Goal: Transaction & Acquisition: Book appointment/travel/reservation

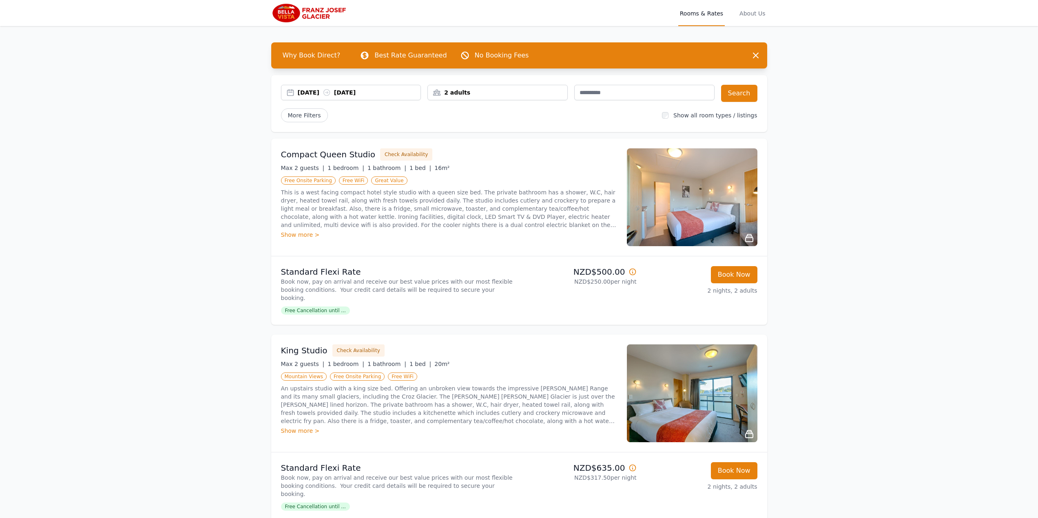
click at [555, 93] on div "2 adults" at bounding box center [497, 93] width 139 height 8
click at [489, 124] on icon at bounding box center [489, 123] width 7 height 7
click at [731, 96] on button "Search" at bounding box center [739, 93] width 36 height 17
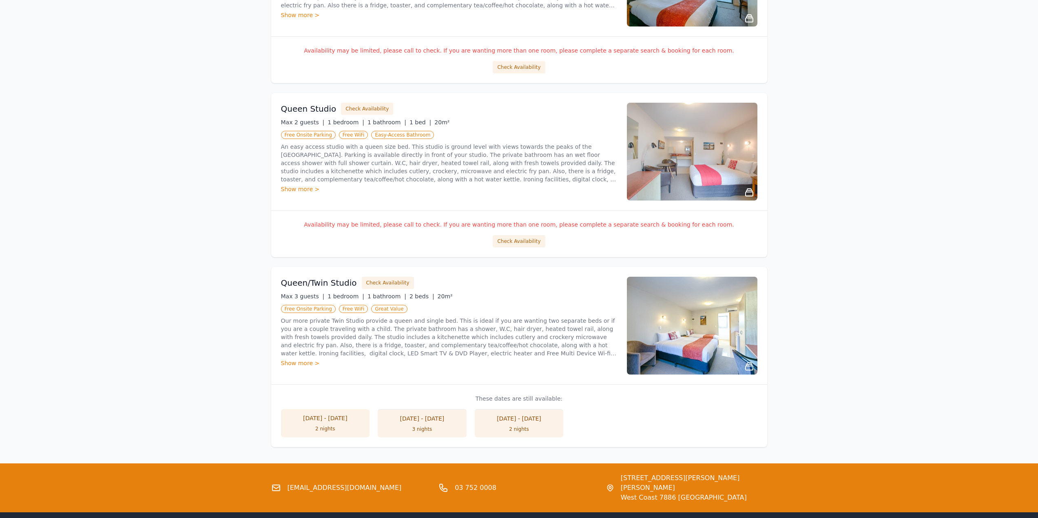
scroll to position [571, 0]
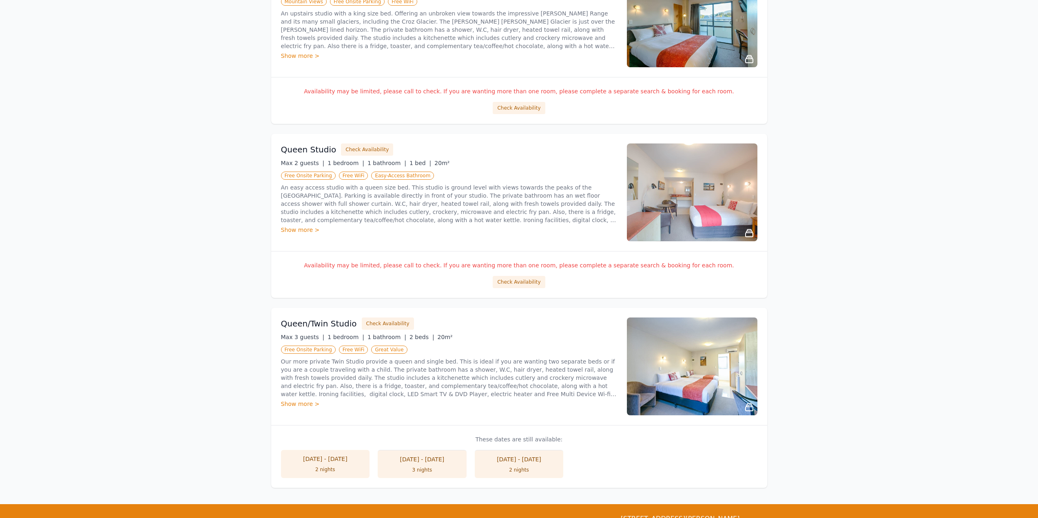
click at [312, 464] on li "[DATE] - [DATE] 2 nights" at bounding box center [325, 464] width 89 height 28
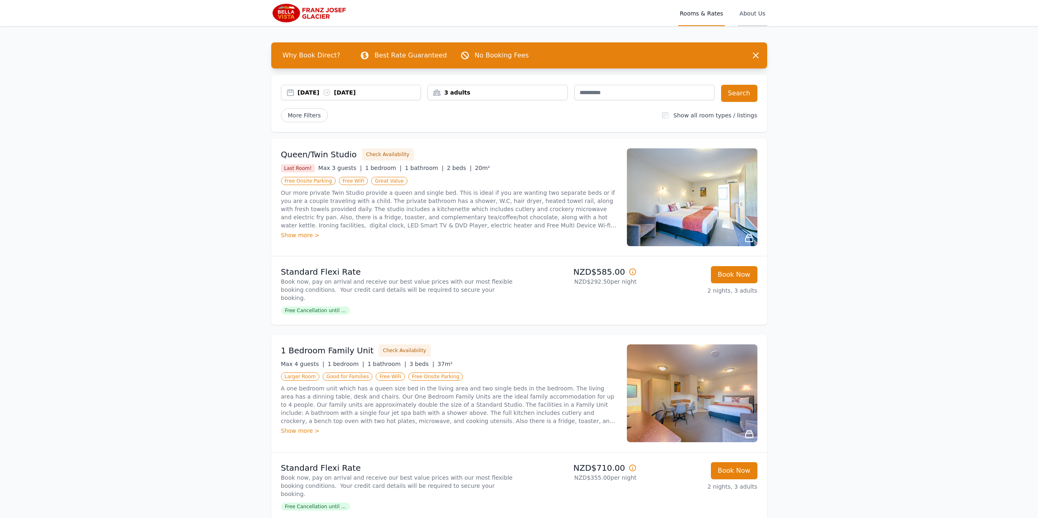
click at [754, 11] on span "About Us" at bounding box center [752, 13] width 29 height 26
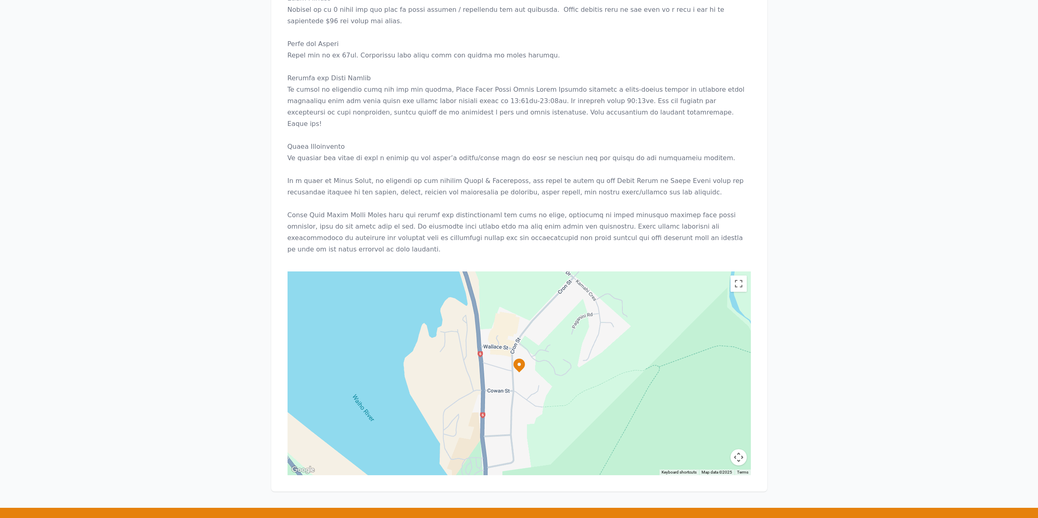
scroll to position [648, 0]
